Goal: Information Seeking & Learning: Learn about a topic

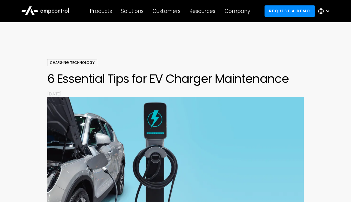
scroll to position [11, 0]
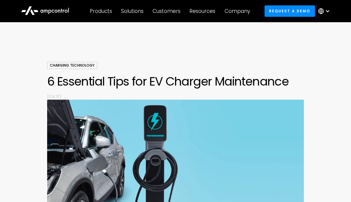
click at [116, 90] on div "Charging Technology 6 Essential Tips for EV Charger Maintenance By [DATE]" at bounding box center [175, 81] width 257 height 38
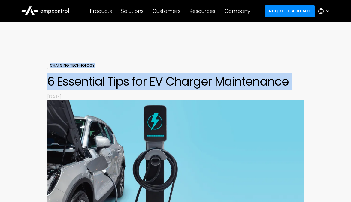
click at [116, 90] on div "Charging Technology 6 Essential Tips for EV Charger Maintenance By [DATE]" at bounding box center [175, 81] width 257 height 38
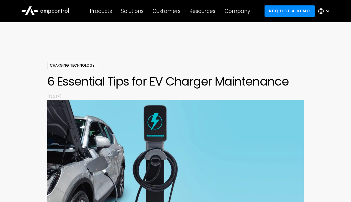
click at [116, 78] on h1 "6 Essential Tips for EV Charger Maintenance" at bounding box center [175, 81] width 257 height 14
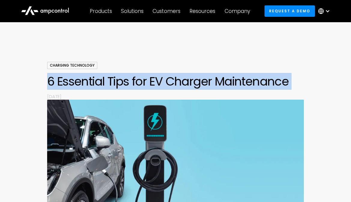
click at [116, 78] on h1 "6 Essential Tips for EV Charger Maintenance" at bounding box center [175, 81] width 257 height 14
copy div "6 Essential Tips for EV Charger Maintenance By"
